Goal: Check status

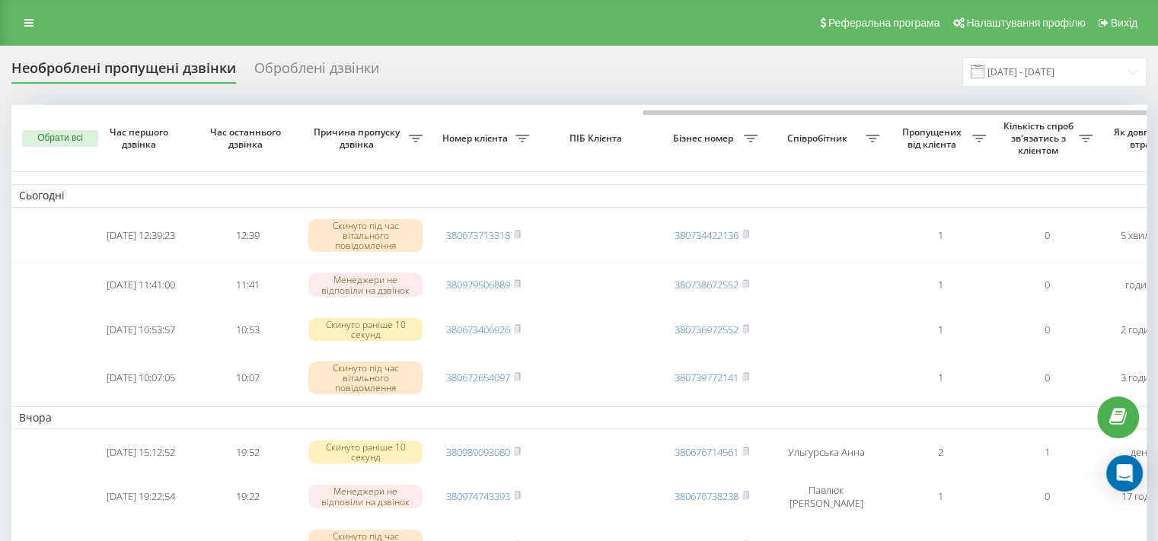
scroll to position [0, 362]
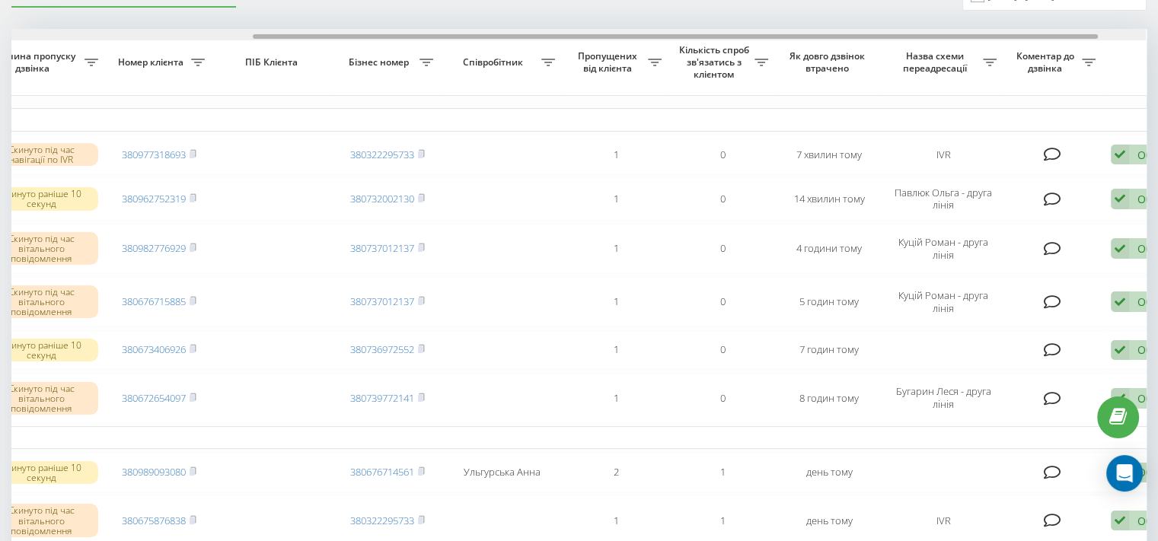
scroll to position [0, 326]
drag, startPoint x: 845, startPoint y: 37, endPoint x: 1088, endPoint y: 33, distance: 242.8
click at [1088, 33] on div at bounding box center [578, 34] width 1134 height 11
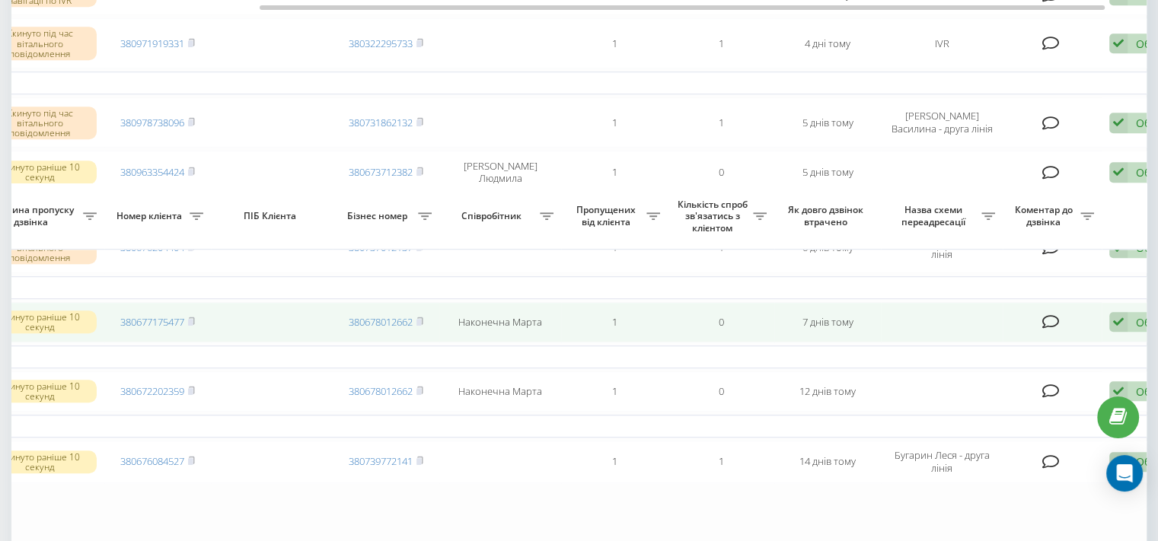
scroll to position [1192, 0]
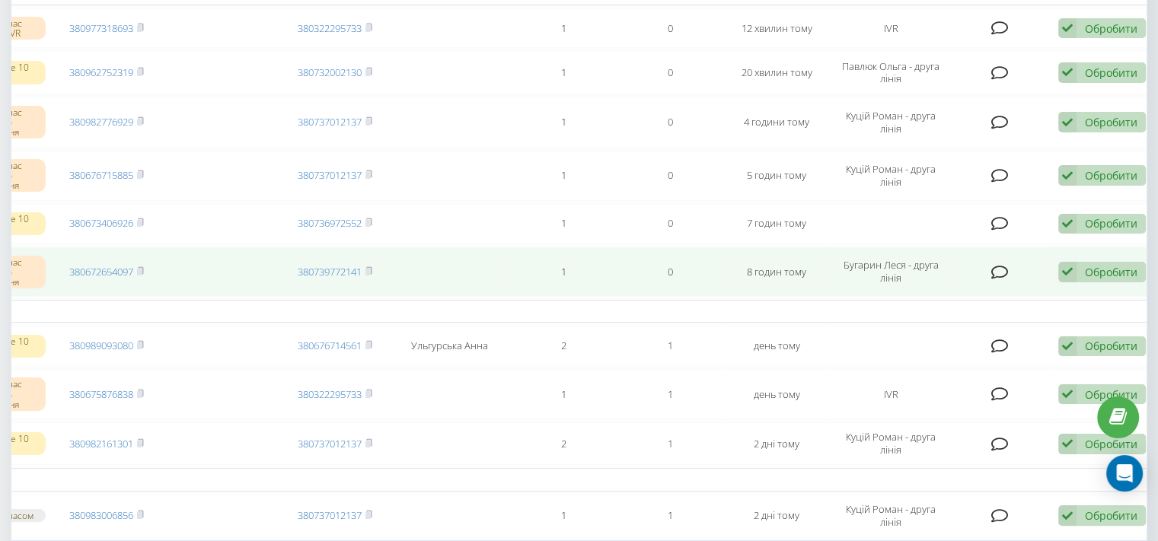
scroll to position [50, 0]
